Goal: Information Seeking & Learning: Check status

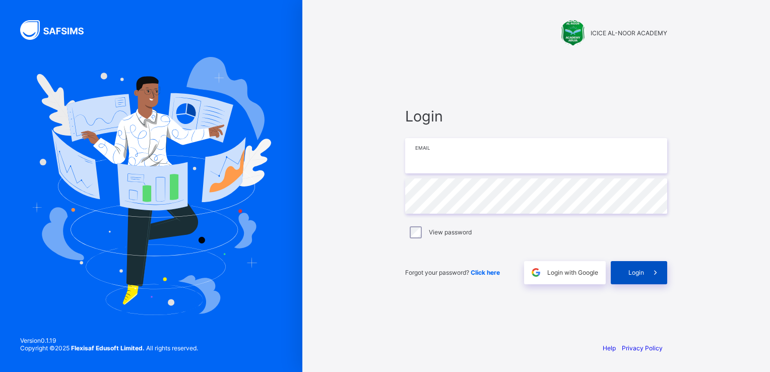
type input "**********"
click at [631, 271] on span "Login" at bounding box center [636, 273] width 16 height 8
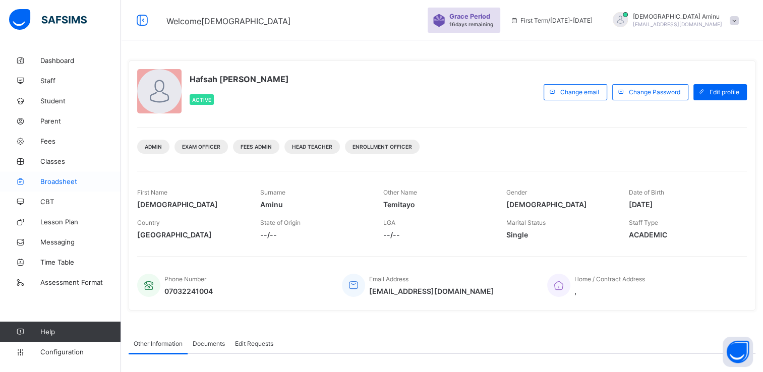
click at [62, 180] on span "Broadsheet" at bounding box center [80, 181] width 81 height 8
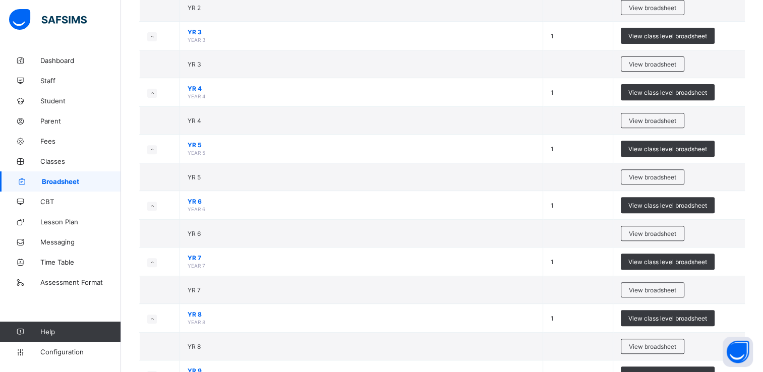
scroll to position [347, 0]
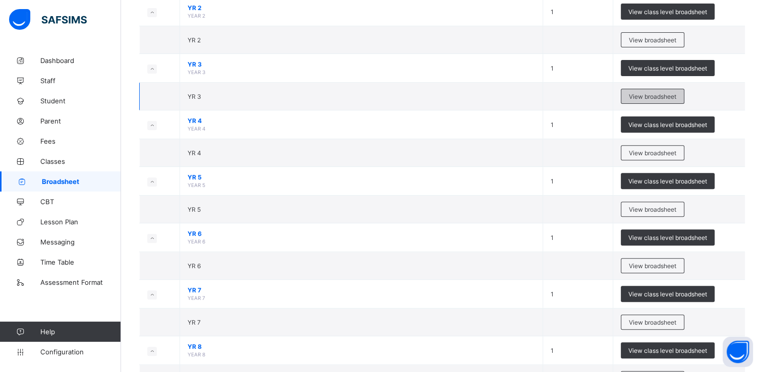
click at [642, 93] on span "View broadsheet" at bounding box center [651, 97] width 47 height 8
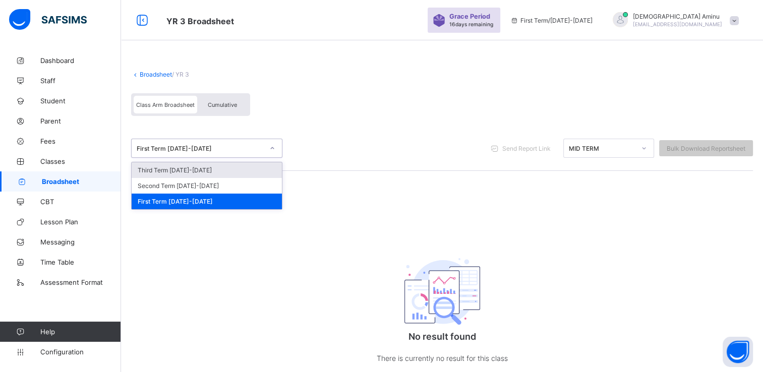
click at [272, 150] on icon at bounding box center [272, 148] width 6 height 10
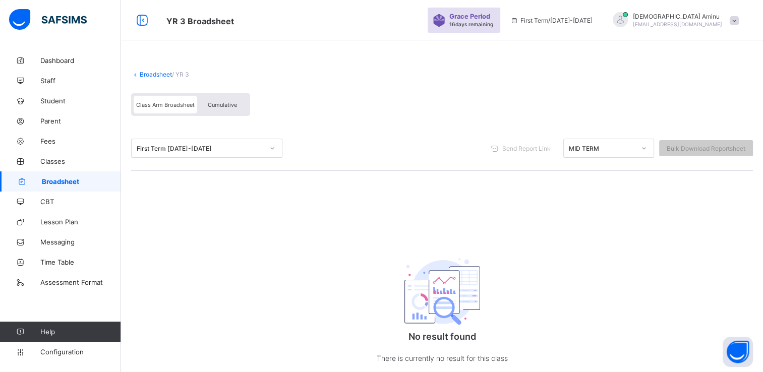
click at [66, 183] on span "Broadsheet" at bounding box center [81, 181] width 79 height 8
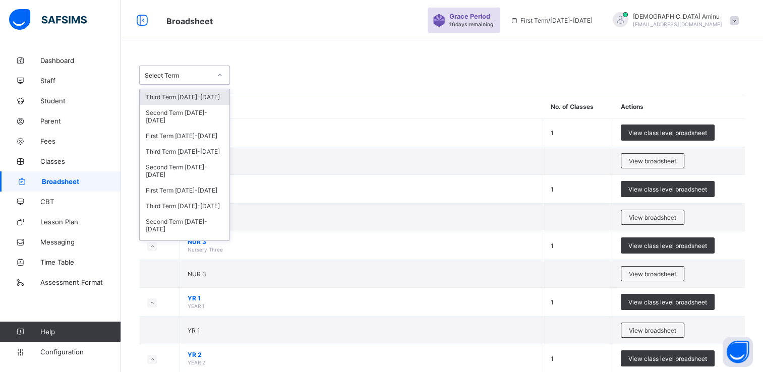
click at [218, 77] on icon at bounding box center [220, 75] width 6 height 10
click at [171, 154] on div "Third Term [DATE]-[DATE]" at bounding box center [185, 152] width 90 height 16
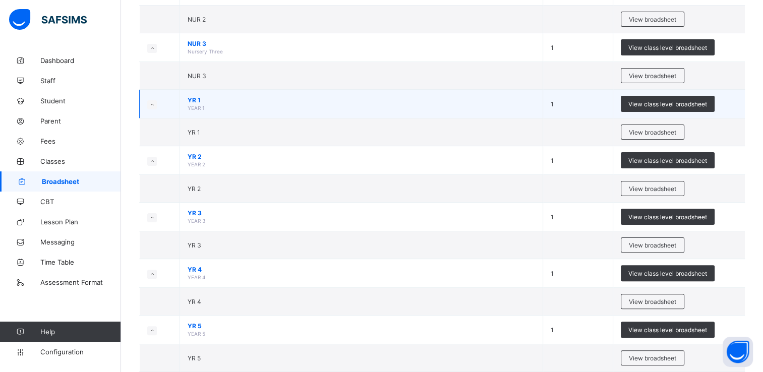
scroll to position [234, 0]
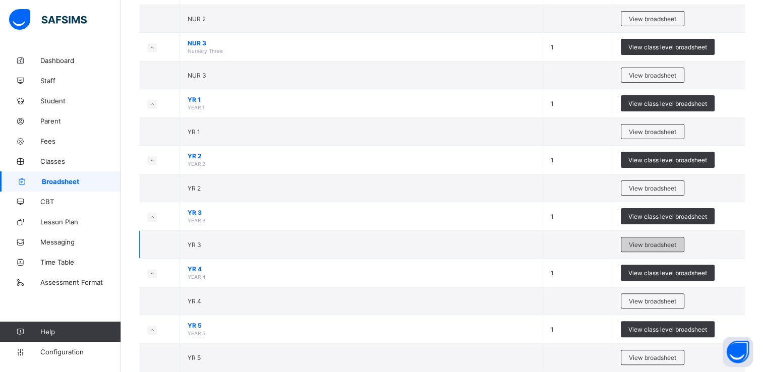
click at [668, 241] on span "View broadsheet" at bounding box center [651, 245] width 47 height 8
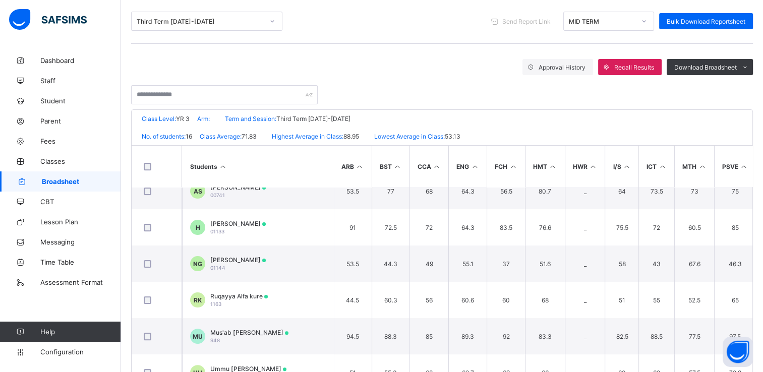
scroll to position [307, 0]
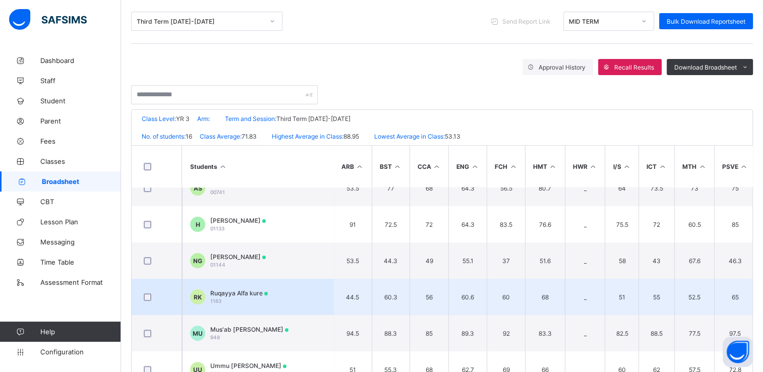
click at [271, 298] on td "[PERSON_NAME] Alfa kure 1163" at bounding box center [257, 297] width 151 height 36
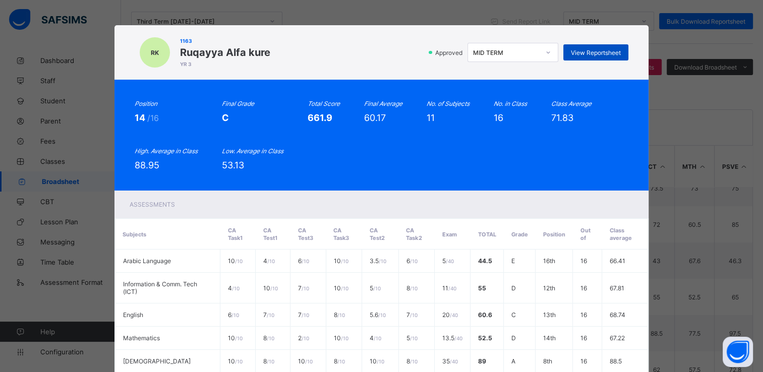
click at [590, 51] on span "View Reportsheet" at bounding box center [596, 53] width 50 height 8
click at [685, 103] on div "RK 1163 Ruqayya Alfa kure YR 3 Approved MID TERM View Reportsheet Position 14 /…" at bounding box center [381, 186] width 763 height 372
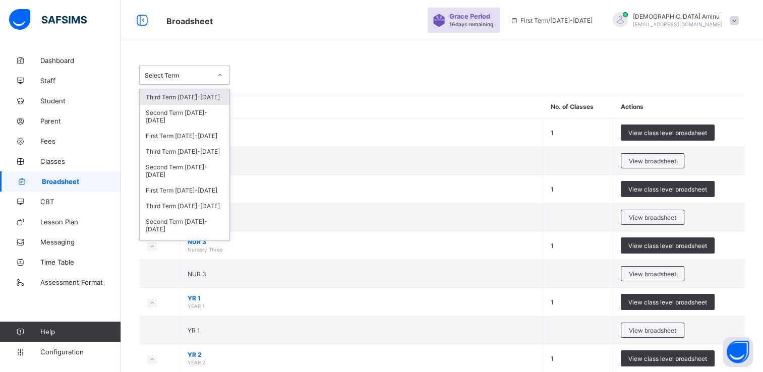
click at [220, 76] on icon at bounding box center [220, 75] width 6 height 10
click at [178, 148] on div "Third Term [DATE]-[DATE]" at bounding box center [185, 152] width 90 height 16
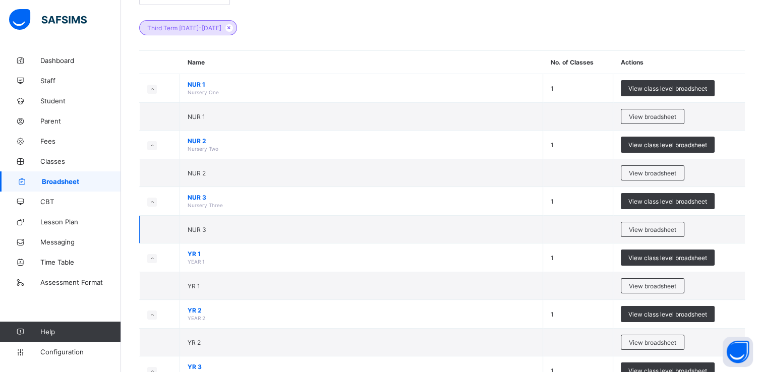
scroll to position [81, 0]
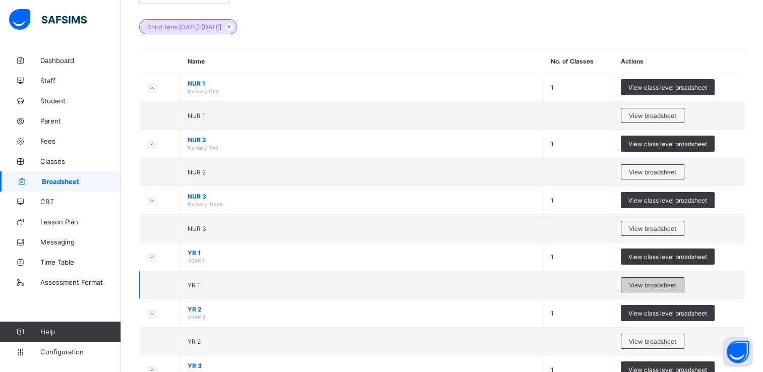
click at [660, 281] on span "View broadsheet" at bounding box center [651, 285] width 47 height 8
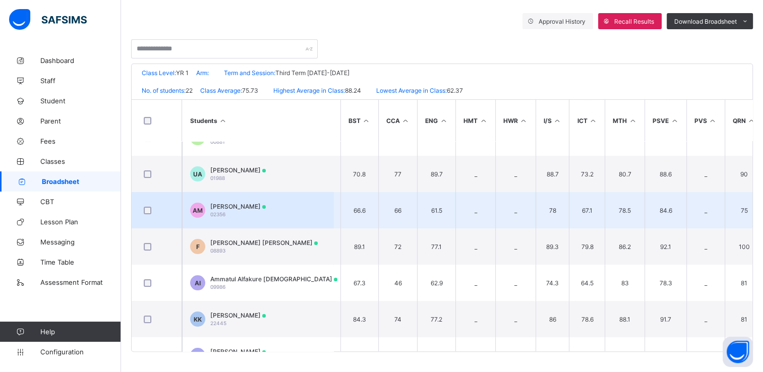
scroll to position [58, 31]
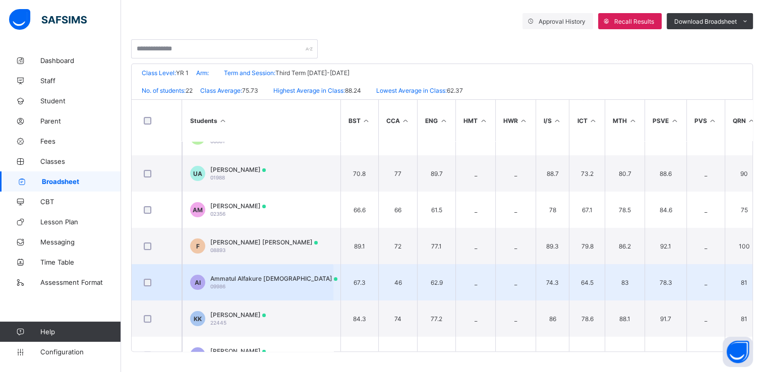
click at [266, 281] on span "Ammatul Alfakure [DEMOGRAPHIC_DATA]" at bounding box center [273, 279] width 127 height 8
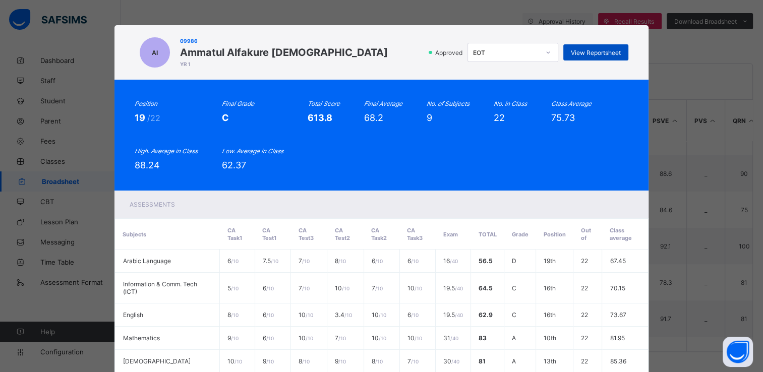
click at [602, 51] on span "View Reportsheet" at bounding box center [596, 53] width 50 height 8
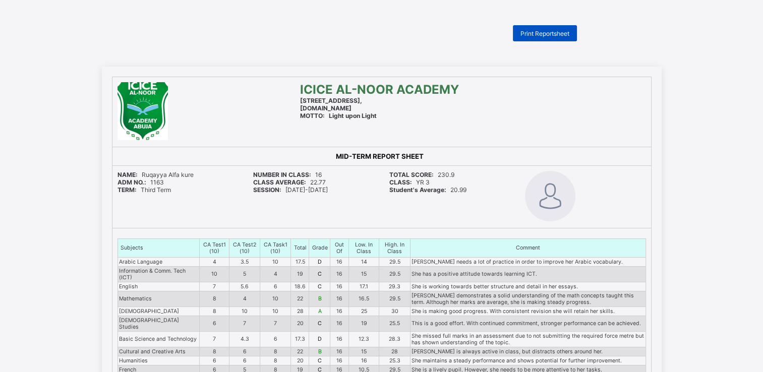
click at [552, 36] on span "Print Reportsheet" at bounding box center [544, 34] width 49 height 8
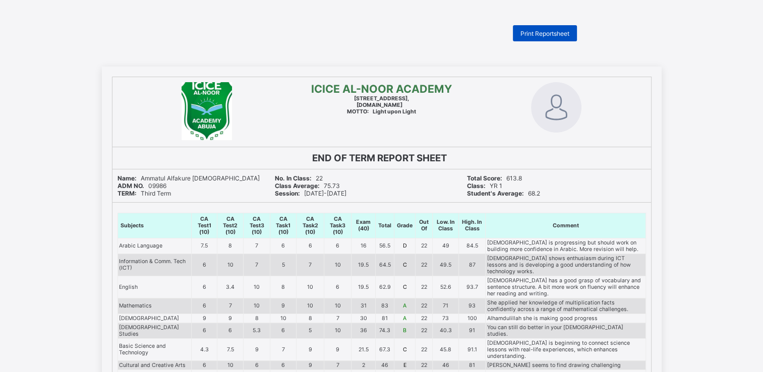
click at [557, 36] on span "Print Reportsheet" at bounding box center [544, 34] width 49 height 8
